Goal: Task Accomplishment & Management: Use online tool/utility

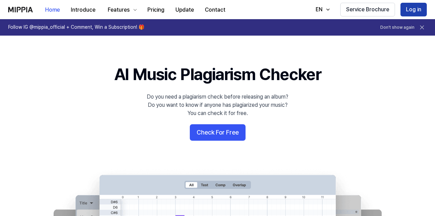
click at [405, 11] on button "Log in" at bounding box center [414, 10] width 26 height 14
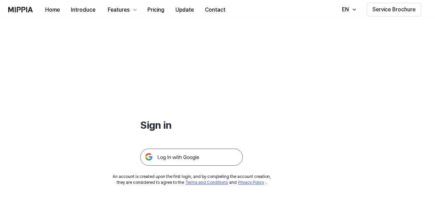
click at [190, 160] on img at bounding box center [191, 157] width 103 height 17
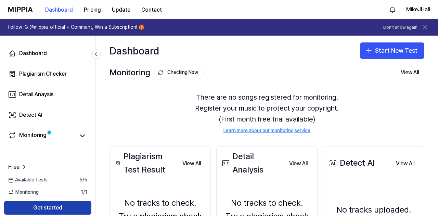
click at [42, 207] on button "Get started" at bounding box center [47, 208] width 87 height 14
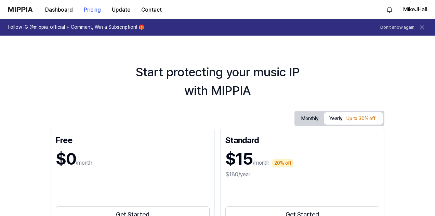
click at [18, 12] on img at bounding box center [20, 9] width 25 height 5
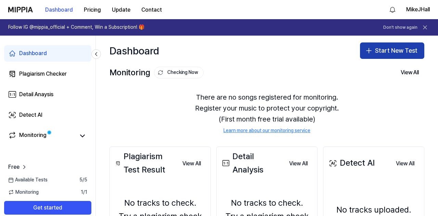
click at [384, 55] on button "Start New Test" at bounding box center [392, 50] width 64 height 16
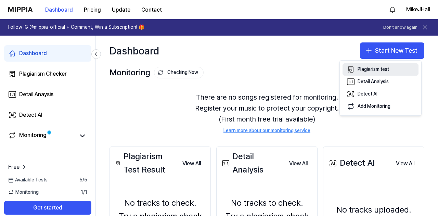
click at [365, 68] on div "Plagiarism test" at bounding box center [373, 69] width 31 height 7
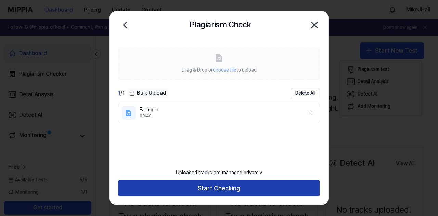
click at [231, 187] on button "Start Checking" at bounding box center [219, 188] width 202 height 16
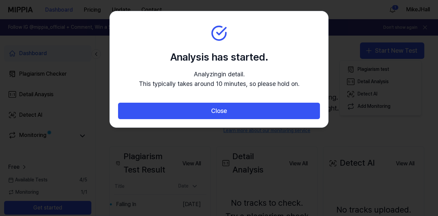
click at [317, 177] on div at bounding box center [219, 108] width 438 height 216
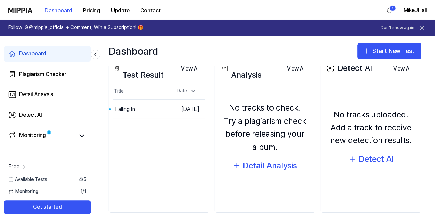
scroll to position [96, 0]
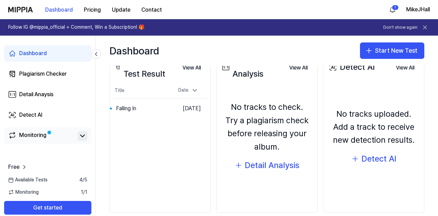
click at [81, 135] on icon at bounding box center [82, 136] width 8 height 8
click at [83, 137] on icon at bounding box center [82, 136] width 8 height 8
click at [51, 135] on link "Monitoring" at bounding box center [41, 136] width 67 height 10
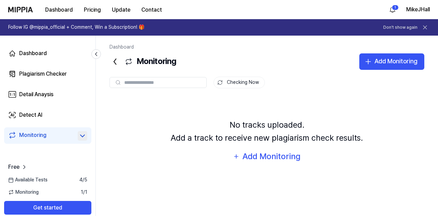
click at [87, 135] on button at bounding box center [83, 136] width 10 height 10
click at [53, 75] on div "Plagiarism Checker" at bounding box center [43, 74] width 48 height 8
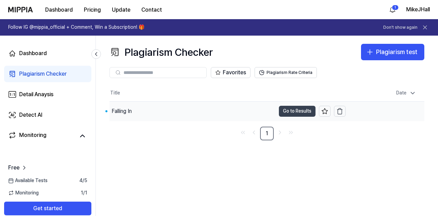
click at [287, 111] on button "Go to Results" at bounding box center [297, 111] width 37 height 11
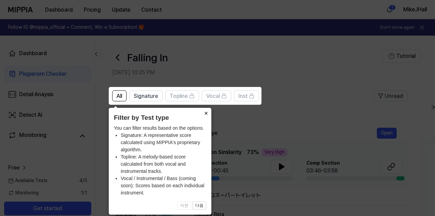
click at [207, 113] on button "×" at bounding box center [206, 113] width 11 height 10
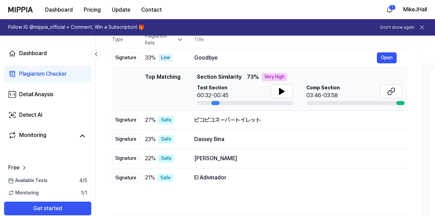
scroll to position [76, 0]
click at [280, 91] on icon at bounding box center [282, 91] width 5 height 6
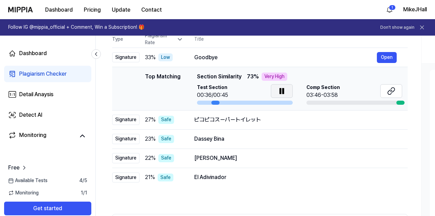
click at [280, 91] on icon at bounding box center [280, 90] width 1 height 5
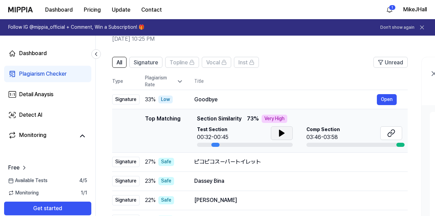
scroll to position [36, 0]
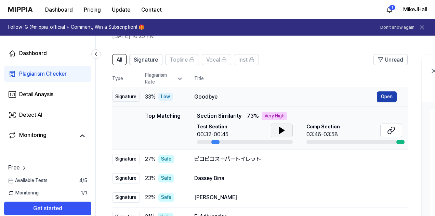
click at [381, 97] on button "Open" at bounding box center [387, 96] width 20 height 11
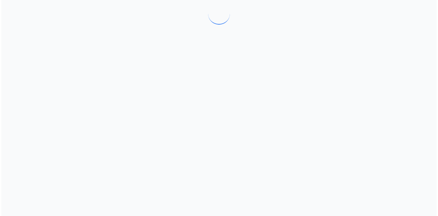
scroll to position [0, 0]
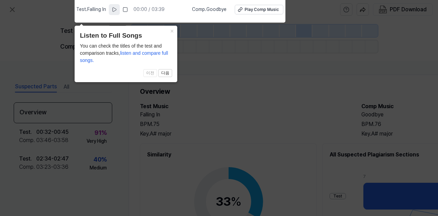
click at [116, 10] on icon at bounding box center [114, 9] width 5 height 5
click at [114, 12] on rect at bounding box center [113, 10] width 1 height 4
click at [134, 54] on span "listen and compare full songs." at bounding box center [124, 56] width 88 height 13
click at [186, 70] on icon at bounding box center [219, 106] width 438 height 219
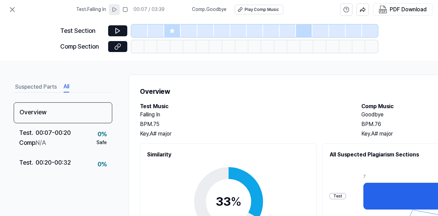
click at [68, 83] on button "All" at bounding box center [66, 86] width 5 height 11
click at [35, 80] on div "Suspected Parts All" at bounding box center [63, 86] width 99 height 13
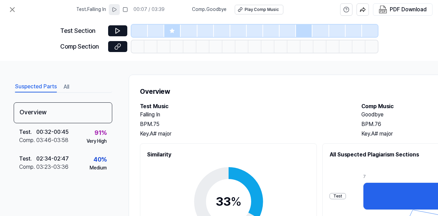
click at [40, 85] on button "Suspected Parts" at bounding box center [36, 86] width 42 height 11
click at [17, 8] on button at bounding box center [12, 10] width 14 height 14
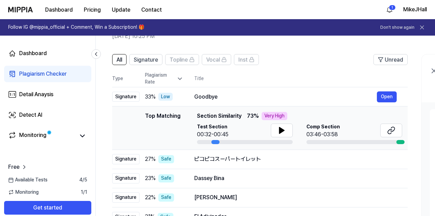
scroll to position [145, 0]
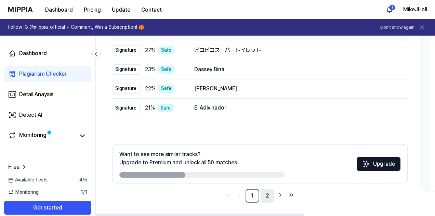
click at [265, 197] on link "2" at bounding box center [268, 196] width 14 height 14
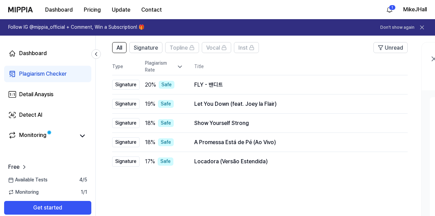
scroll to position [27, 0]
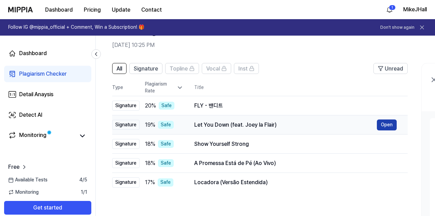
click at [384, 124] on button "Open" at bounding box center [387, 124] width 20 height 11
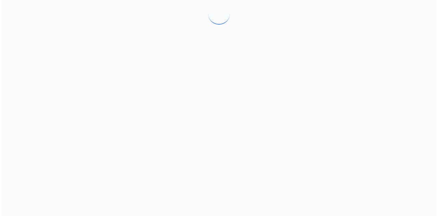
scroll to position [0, 0]
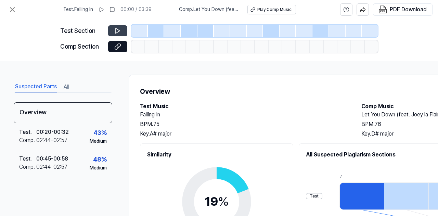
click at [117, 30] on icon at bounding box center [117, 30] width 7 height 7
click at [117, 33] on icon at bounding box center [117, 30] width 7 height 7
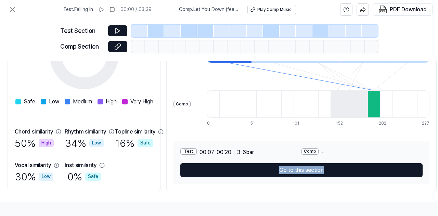
scroll to position [149, 159]
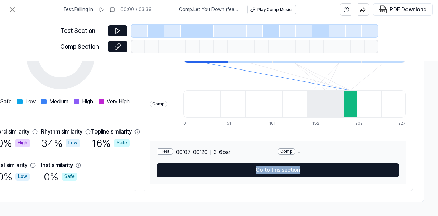
drag, startPoint x: 375, startPoint y: 182, endPoint x: 334, endPoint y: 176, distance: 41.8
click at [334, 176] on div "All Suspected Plagiarism Sections Test Comp 7 20 32 45 58 71 0 13 25 38 51 63 7…" at bounding box center [278, 94] width 270 height 194
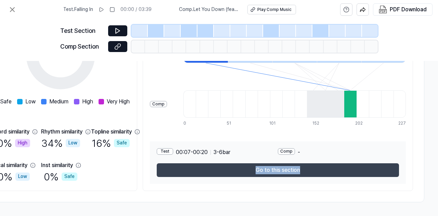
click at [286, 167] on button "Go to this section" at bounding box center [278, 170] width 242 height 14
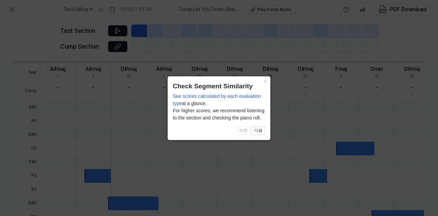
scroll to position [241, 118]
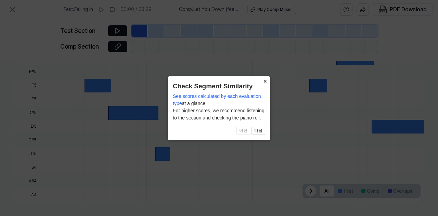
click at [263, 80] on button "×" at bounding box center [264, 81] width 11 height 10
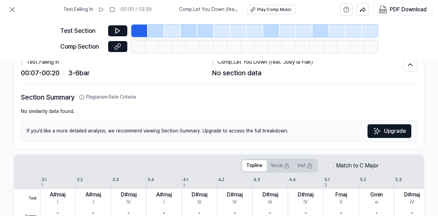
scroll to position [0, 118]
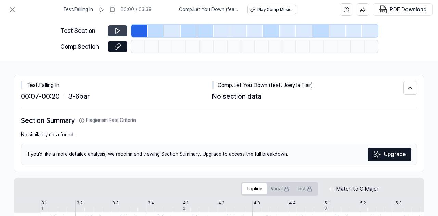
click at [118, 31] on icon at bounding box center [117, 30] width 7 height 7
click at [253, 11] on icon at bounding box center [252, 10] width 2 height 3
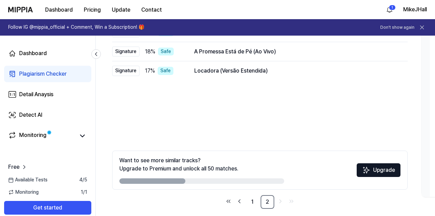
scroll to position [145, 0]
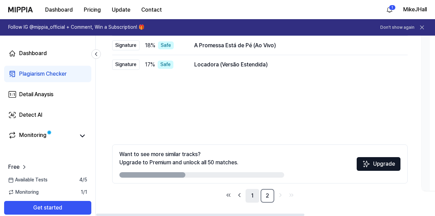
click at [252, 195] on link "1" at bounding box center [253, 196] width 14 height 14
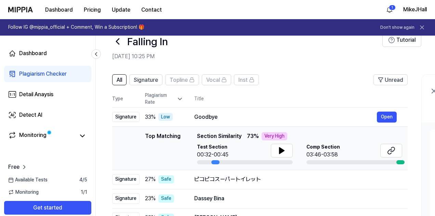
scroll to position [0, 0]
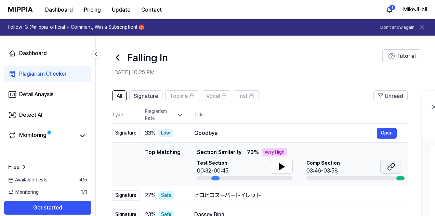
click at [391, 168] on icon at bounding box center [391, 167] width 8 height 8
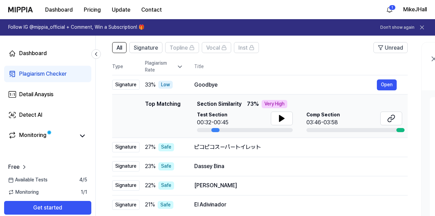
scroll to position [50, 0]
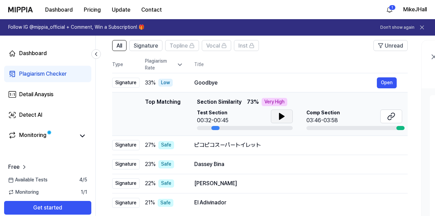
click at [280, 116] on icon at bounding box center [282, 116] width 5 height 6
click at [390, 117] on icon at bounding box center [391, 116] width 8 height 8
click at [36, 91] on div "Detail Anaysis" at bounding box center [36, 94] width 34 height 8
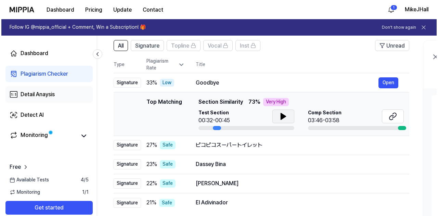
scroll to position [0, 0]
